Goal: Complete application form

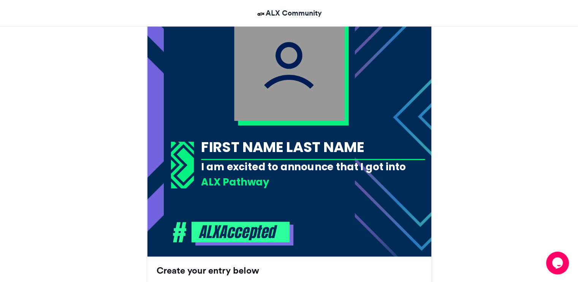
scroll to position [264, 0]
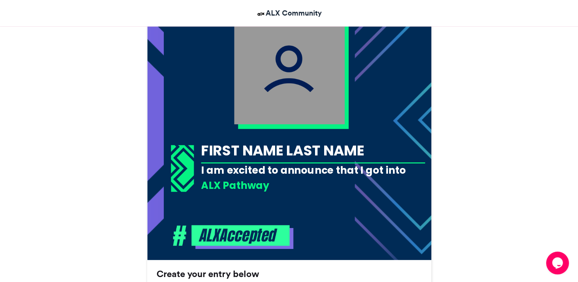
click at [292, 98] on img at bounding box center [289, 69] width 110 height 110
click at [270, 156] on div "FIRST NAME LAST NAME" at bounding box center [313, 150] width 224 height 20
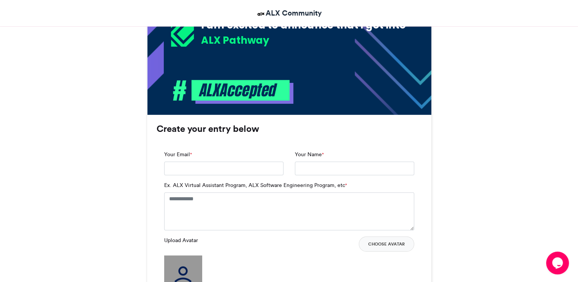
scroll to position [406, 0]
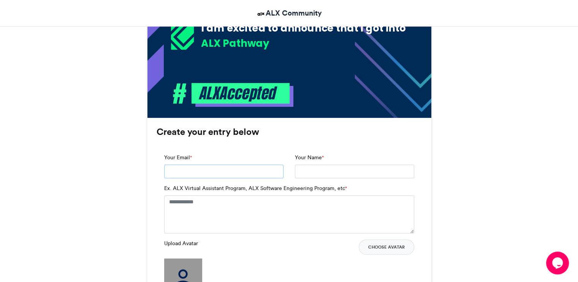
click at [212, 174] on input "Your Email *" at bounding box center [223, 171] width 119 height 14
type input "**********"
click at [205, 204] on textarea "Ex. ALX Virtual Assistant Program, ALX Software Engineering Program, etc *" at bounding box center [289, 214] width 250 height 38
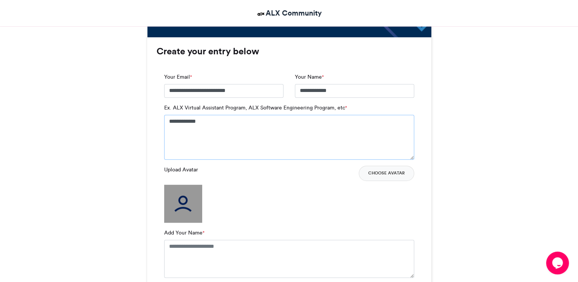
scroll to position [492, 0]
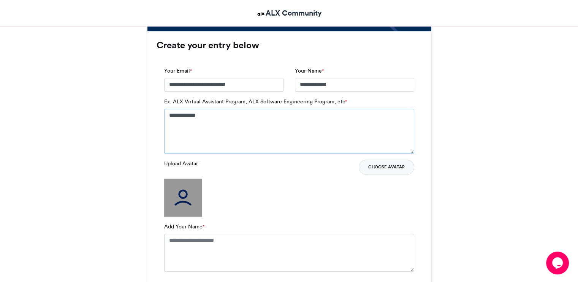
type textarea "**********"
click at [380, 170] on button "Choose Avatar" at bounding box center [385, 166] width 55 height 15
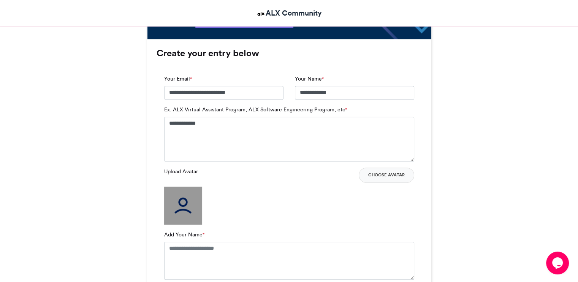
scroll to position [473, 0]
